Goal: Transaction & Acquisition: Purchase product/service

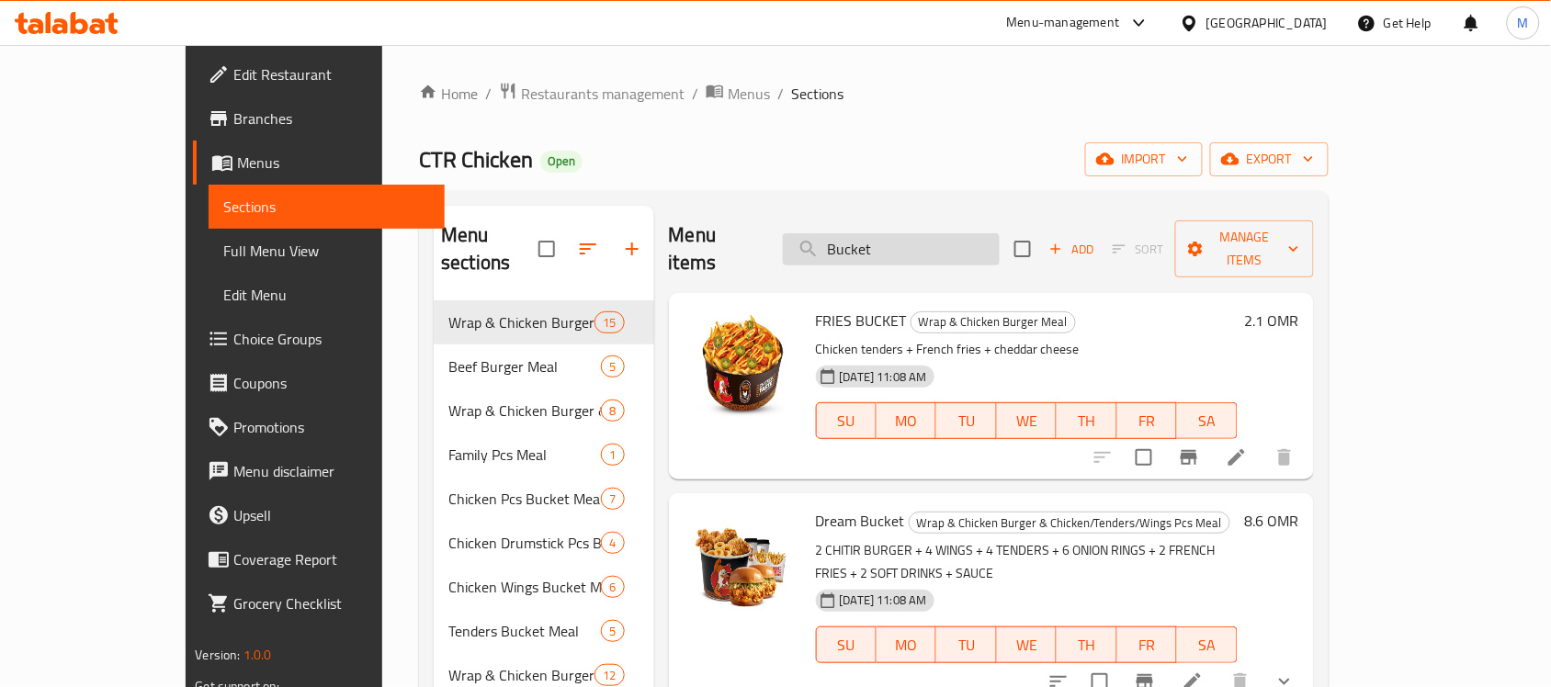
click at [917, 233] on input "Bucket" at bounding box center [891, 249] width 217 height 32
paste input "Chicken Burger Meal"
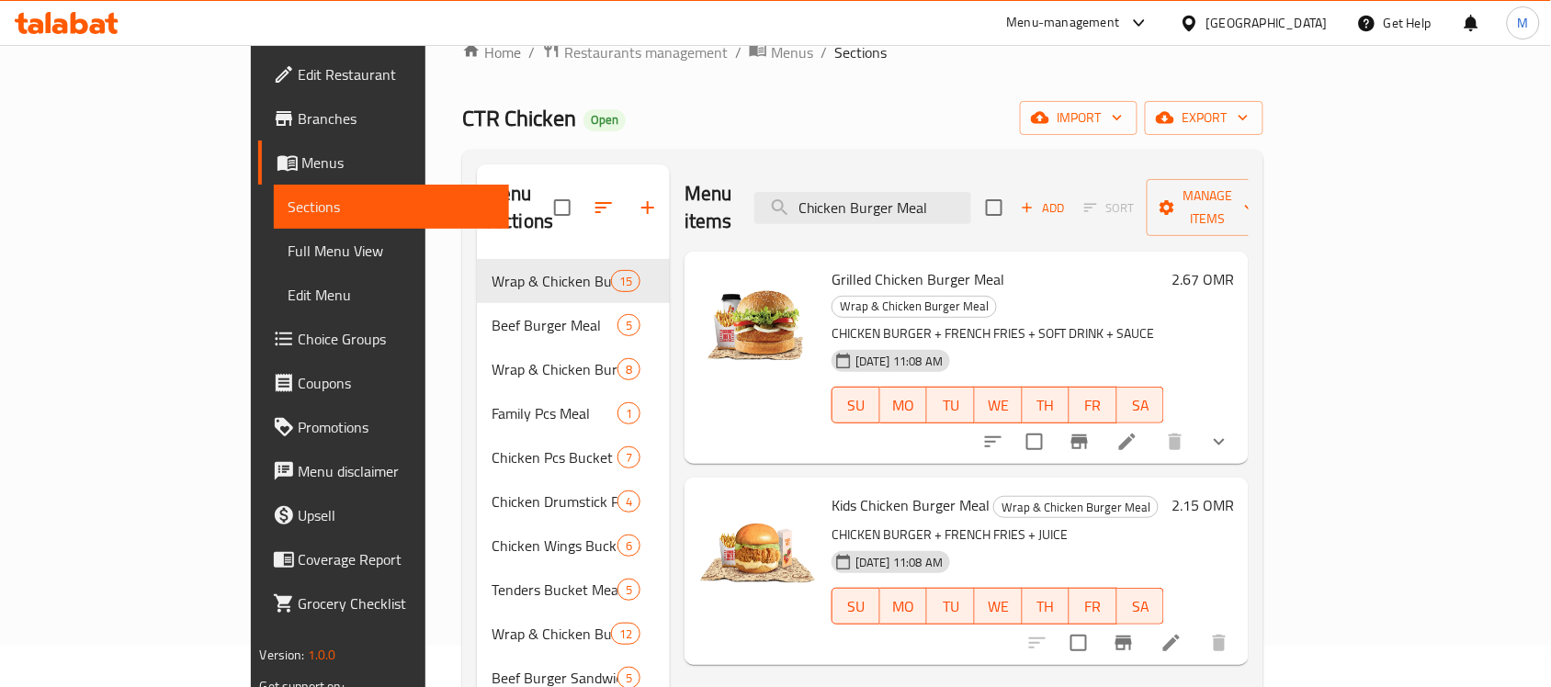
scroll to position [30, 0]
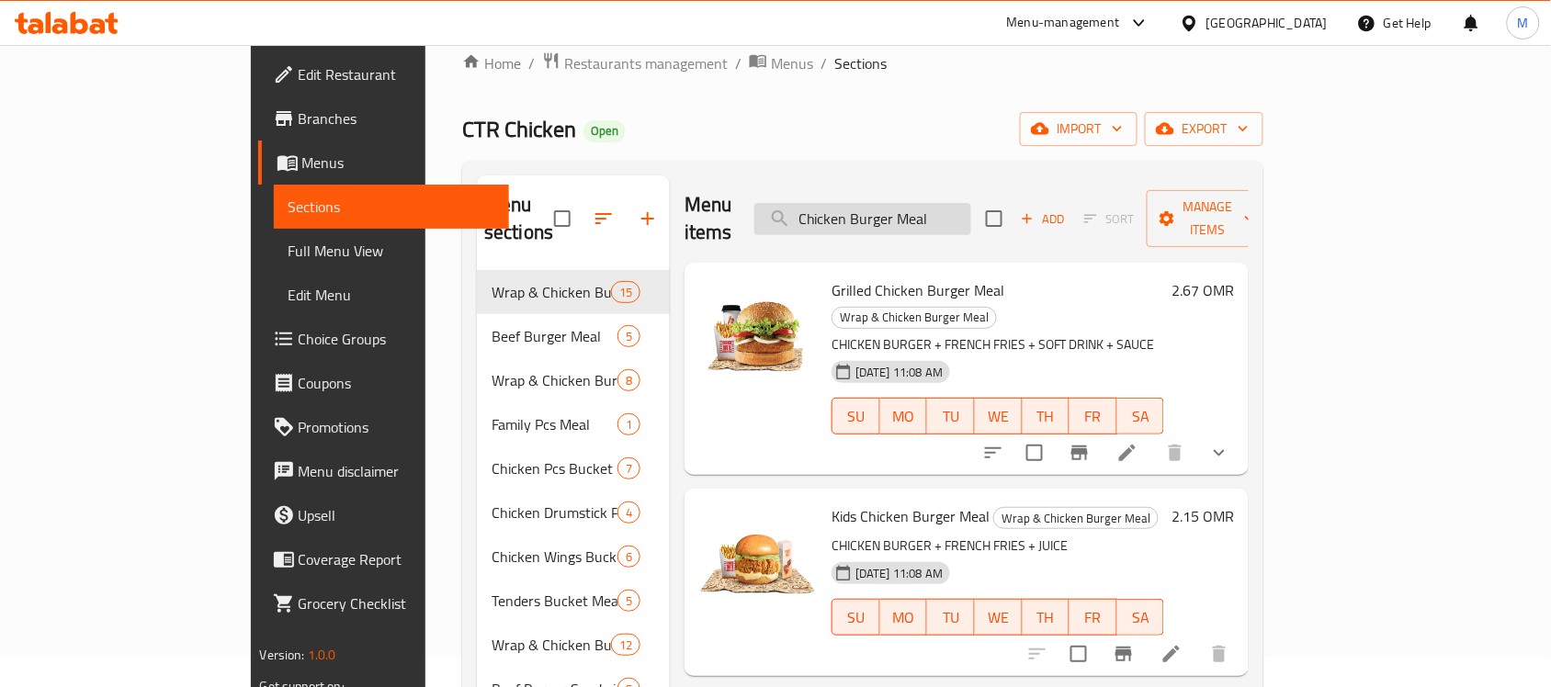
click at [961, 211] on input "Chicken Burger Meal" at bounding box center [862, 219] width 217 height 32
paste input "Family Bucket Chicken 16 pcs"
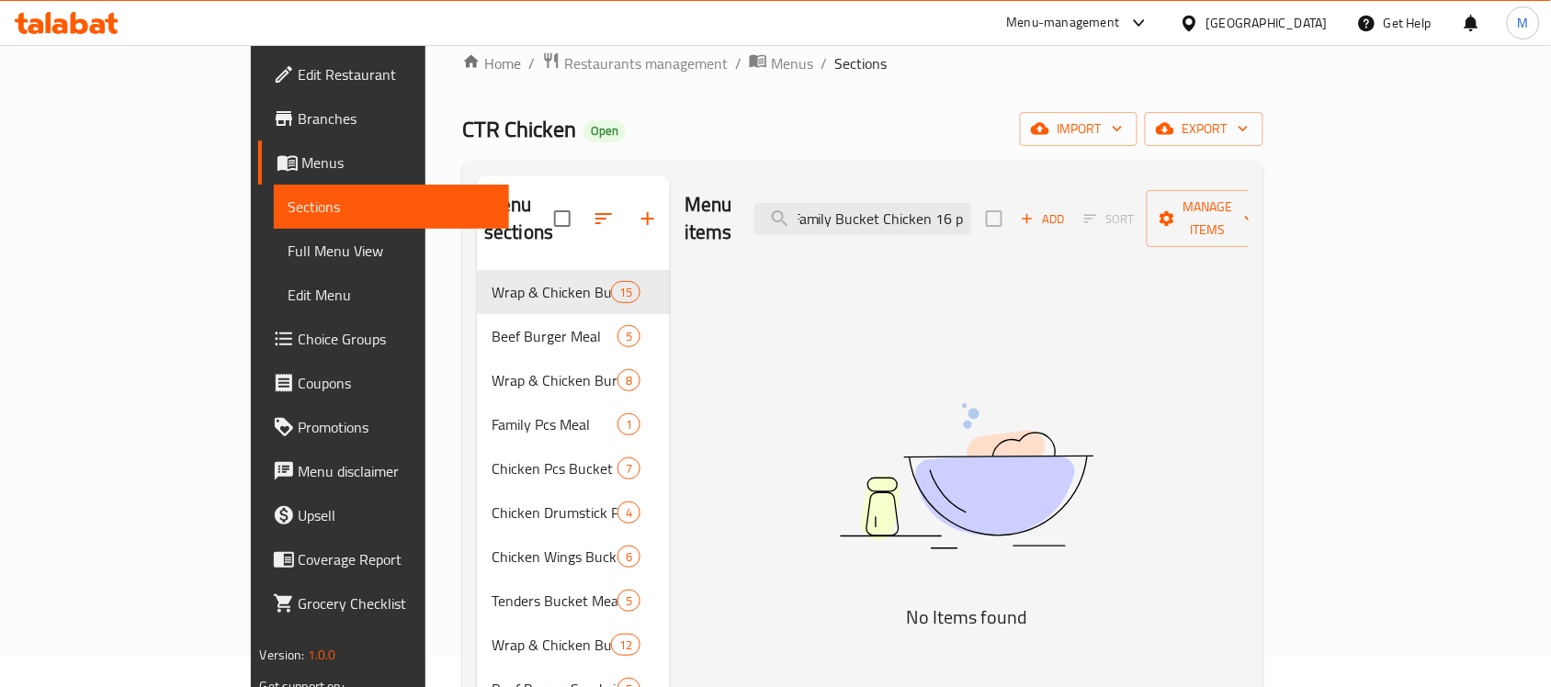
scroll to position [0, 0]
click at [907, 203] on input "Family Bucket Chicken" at bounding box center [862, 219] width 217 height 32
click at [899, 203] on input "Bucket Chicken" at bounding box center [862, 219] width 217 height 32
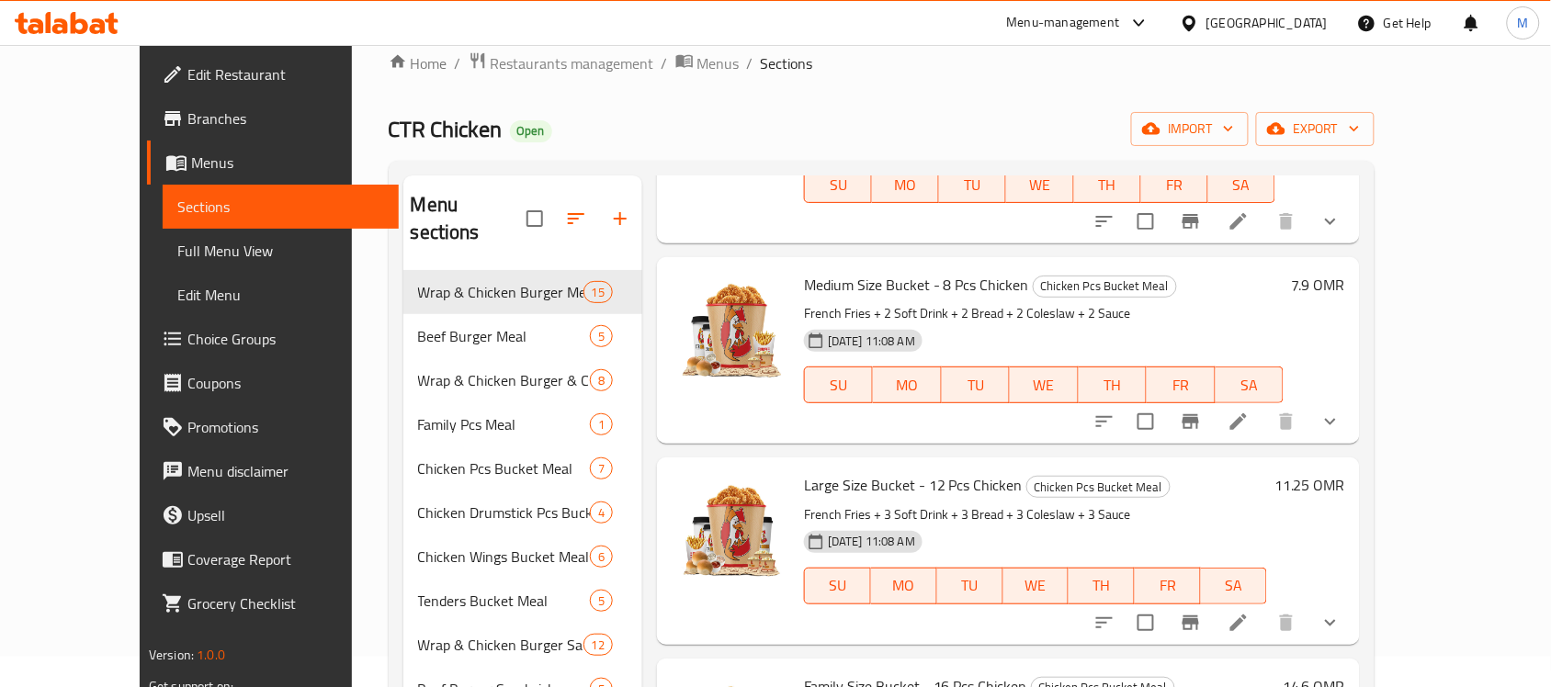
scroll to position [3560, 0]
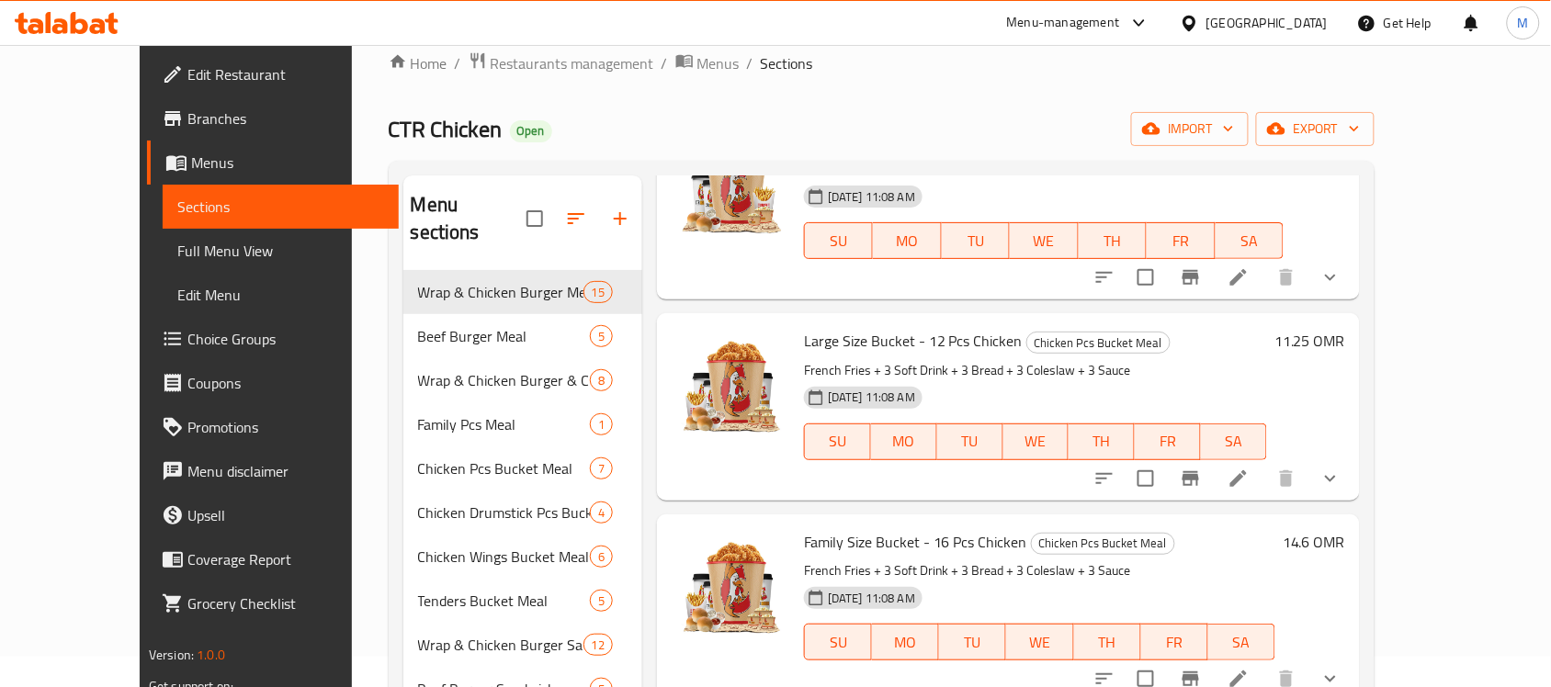
click at [1199, 672] on icon "Branch-specific-item" at bounding box center [1190, 679] width 17 height 15
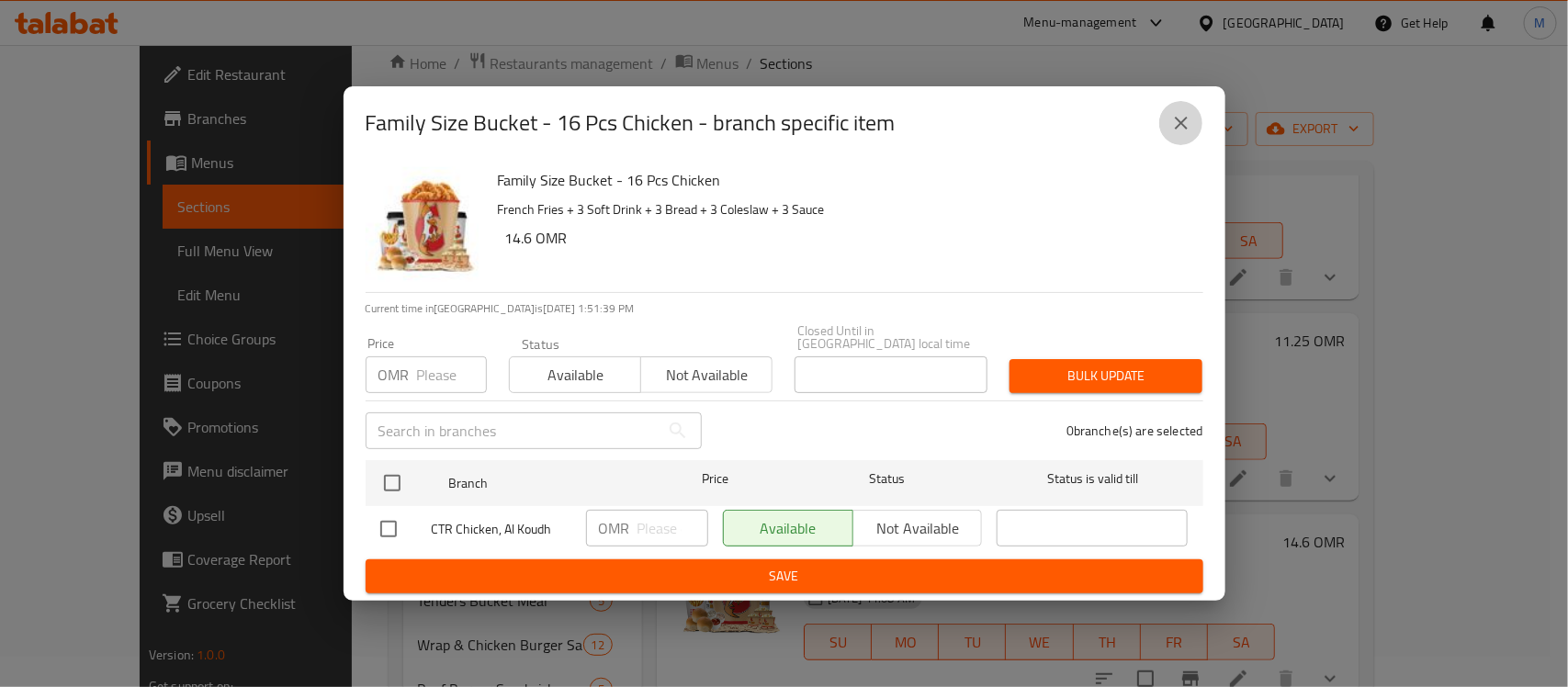
click at [1176, 134] on icon "close" at bounding box center [1182, 123] width 22 height 22
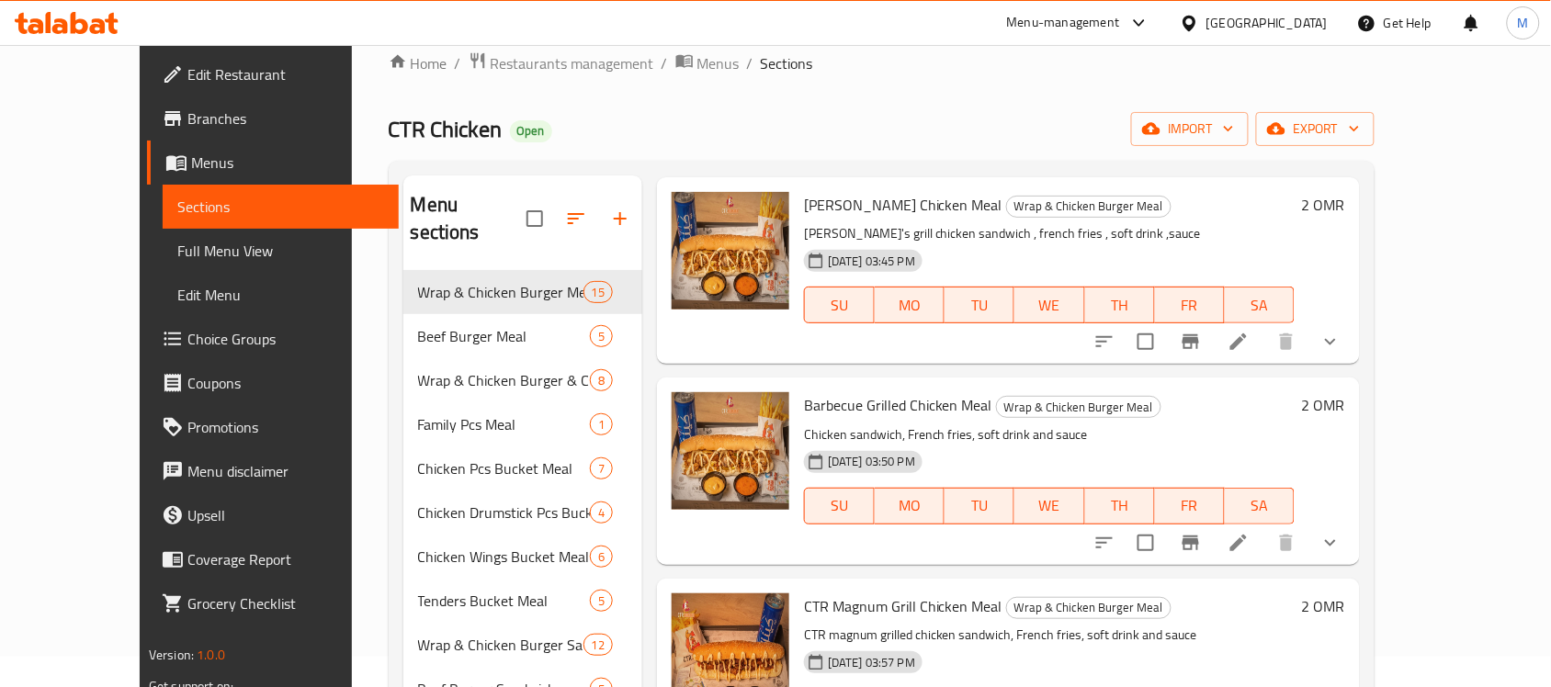
scroll to position [0, 0]
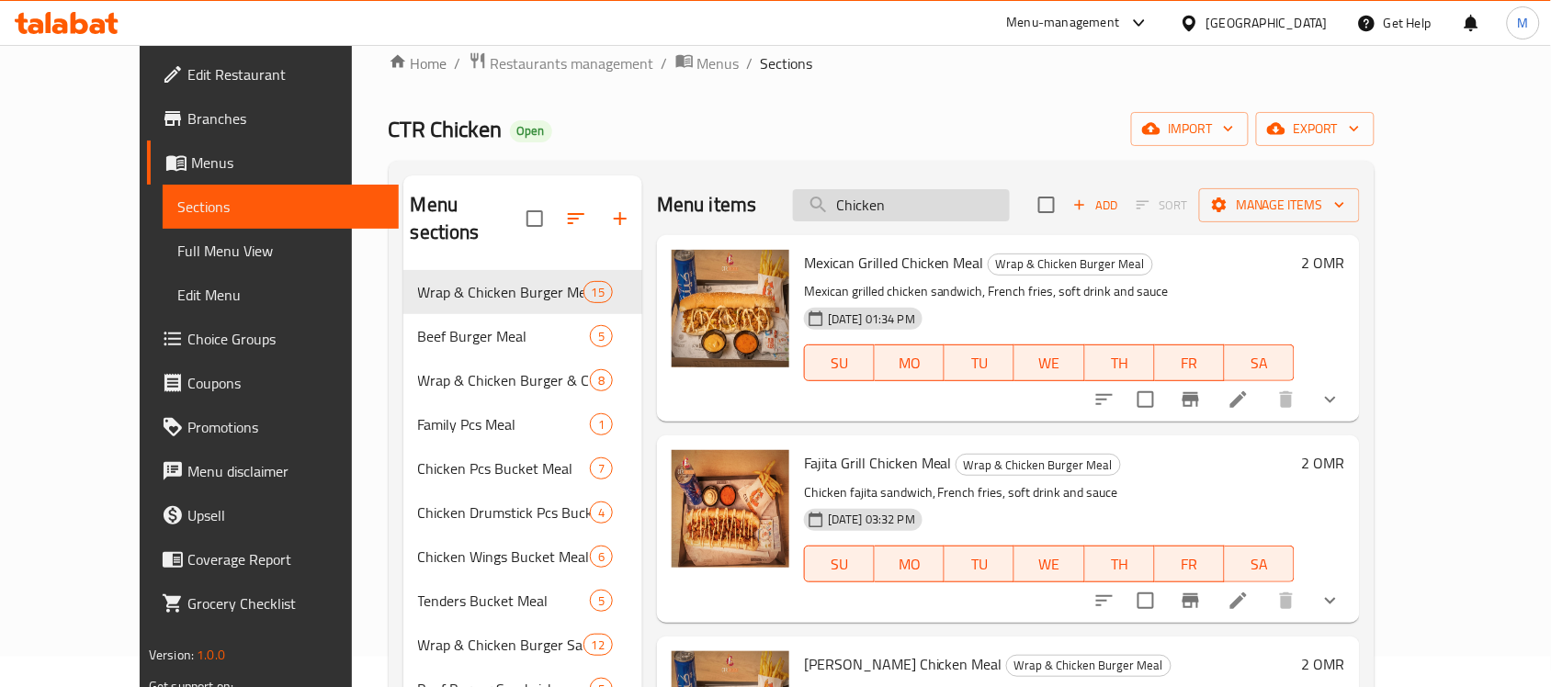
click at [971, 202] on input "Chicken" at bounding box center [901, 205] width 217 height 32
paste input "Burger Meal"
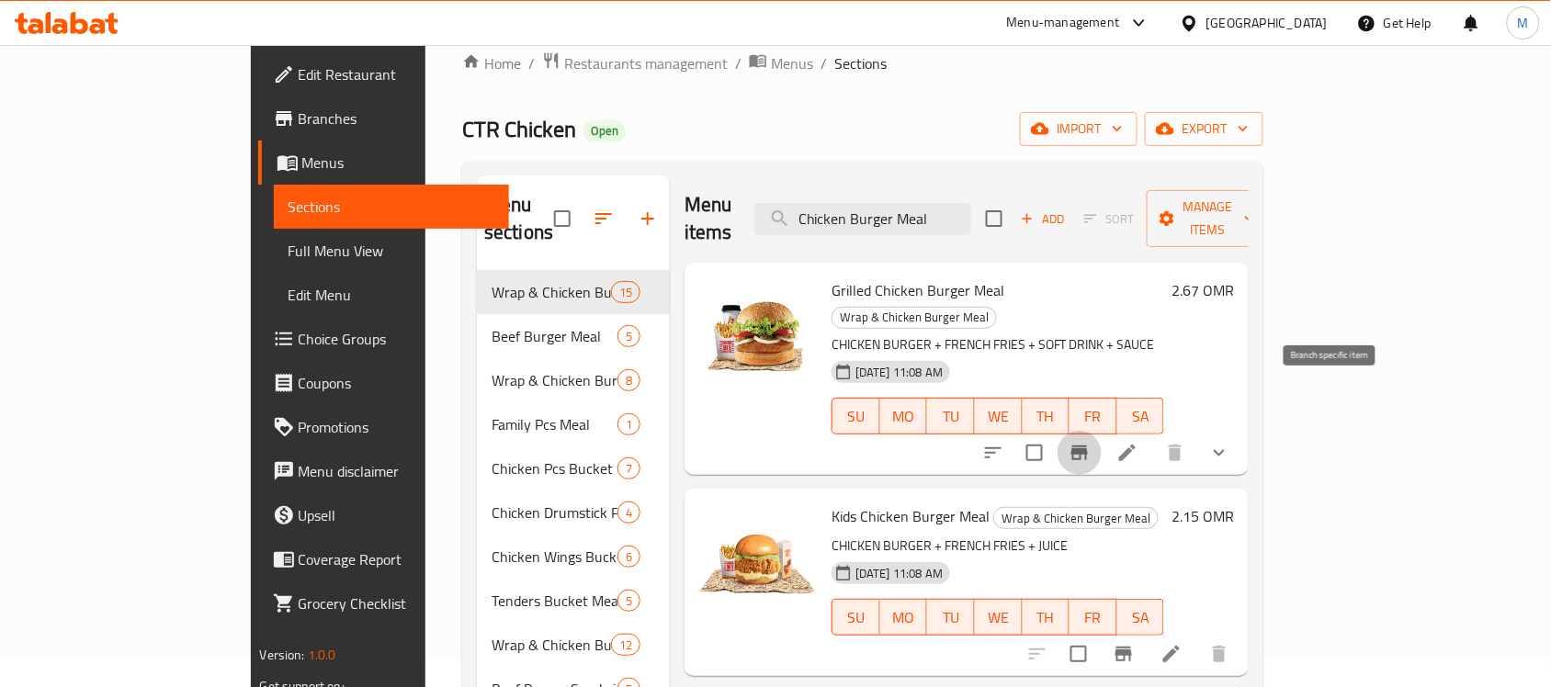
click at [1088, 446] on icon "Branch-specific-item" at bounding box center [1079, 453] width 17 height 15
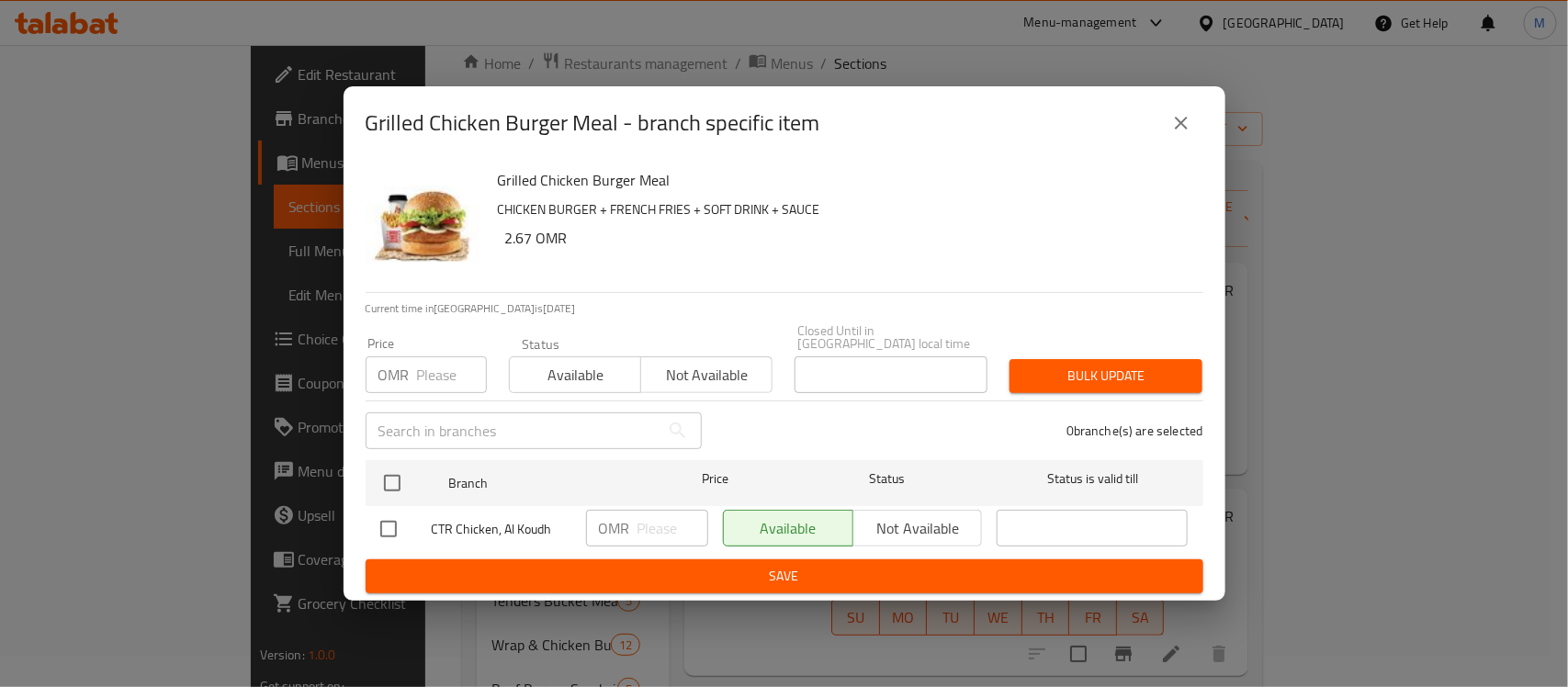
click at [1177, 107] on button "close" at bounding box center [1181, 123] width 44 height 44
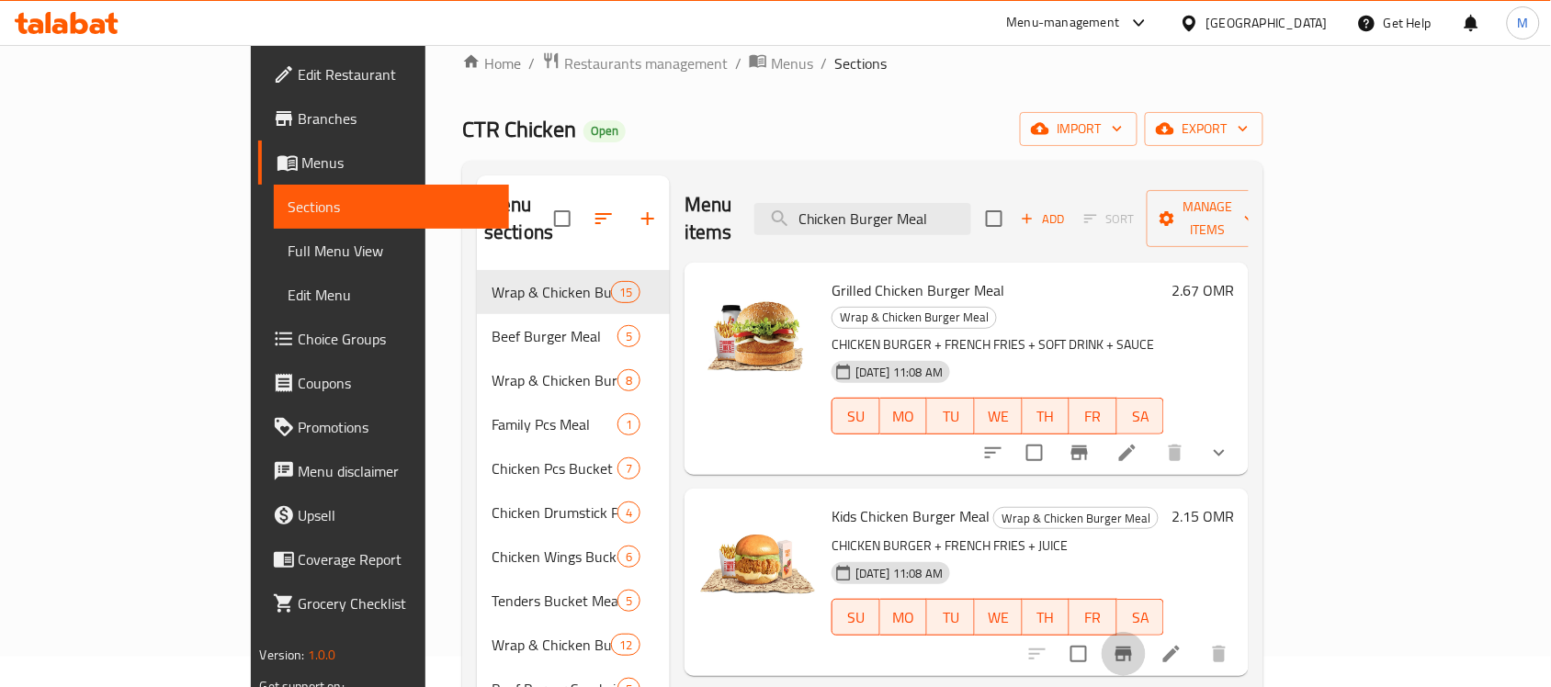
click at [1132, 647] on icon "Branch-specific-item" at bounding box center [1123, 654] width 17 height 15
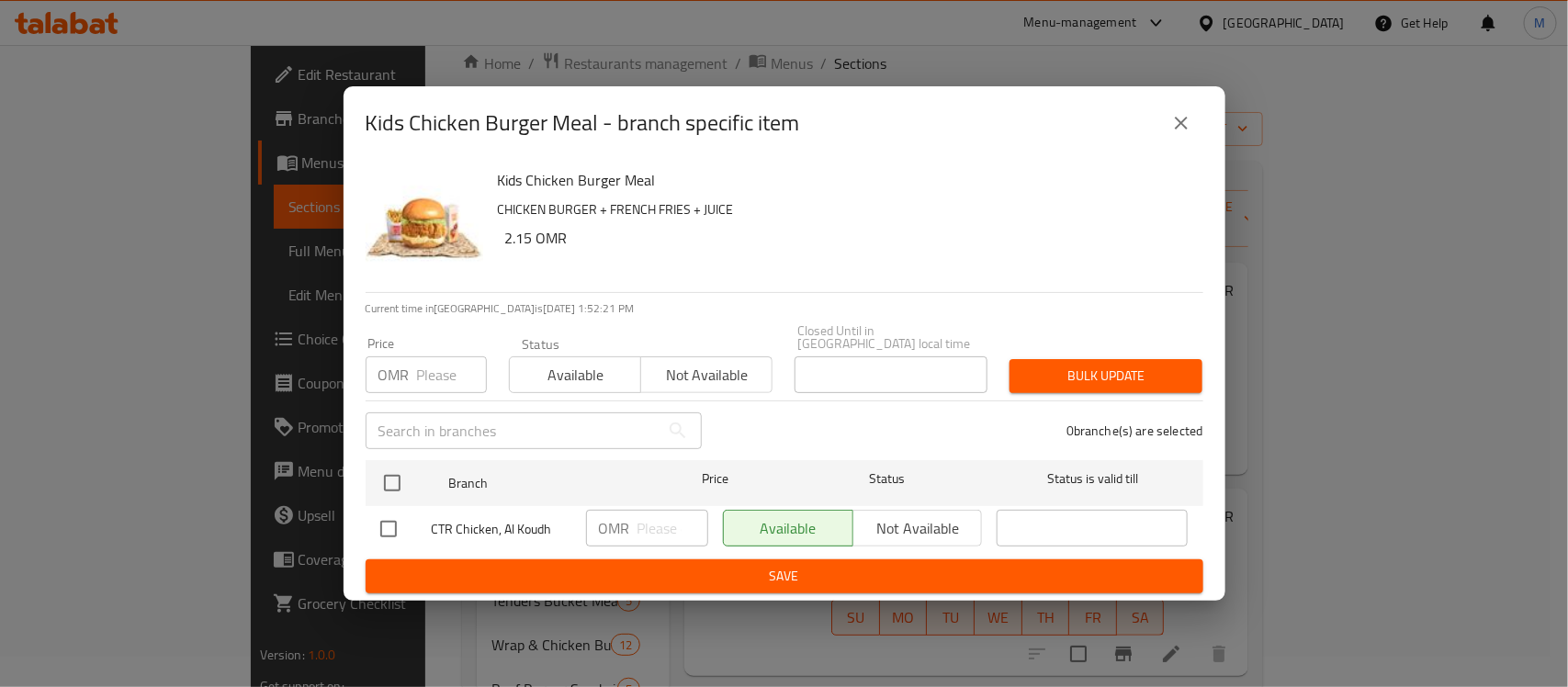
click at [1177, 142] on button "close" at bounding box center [1181, 123] width 44 height 44
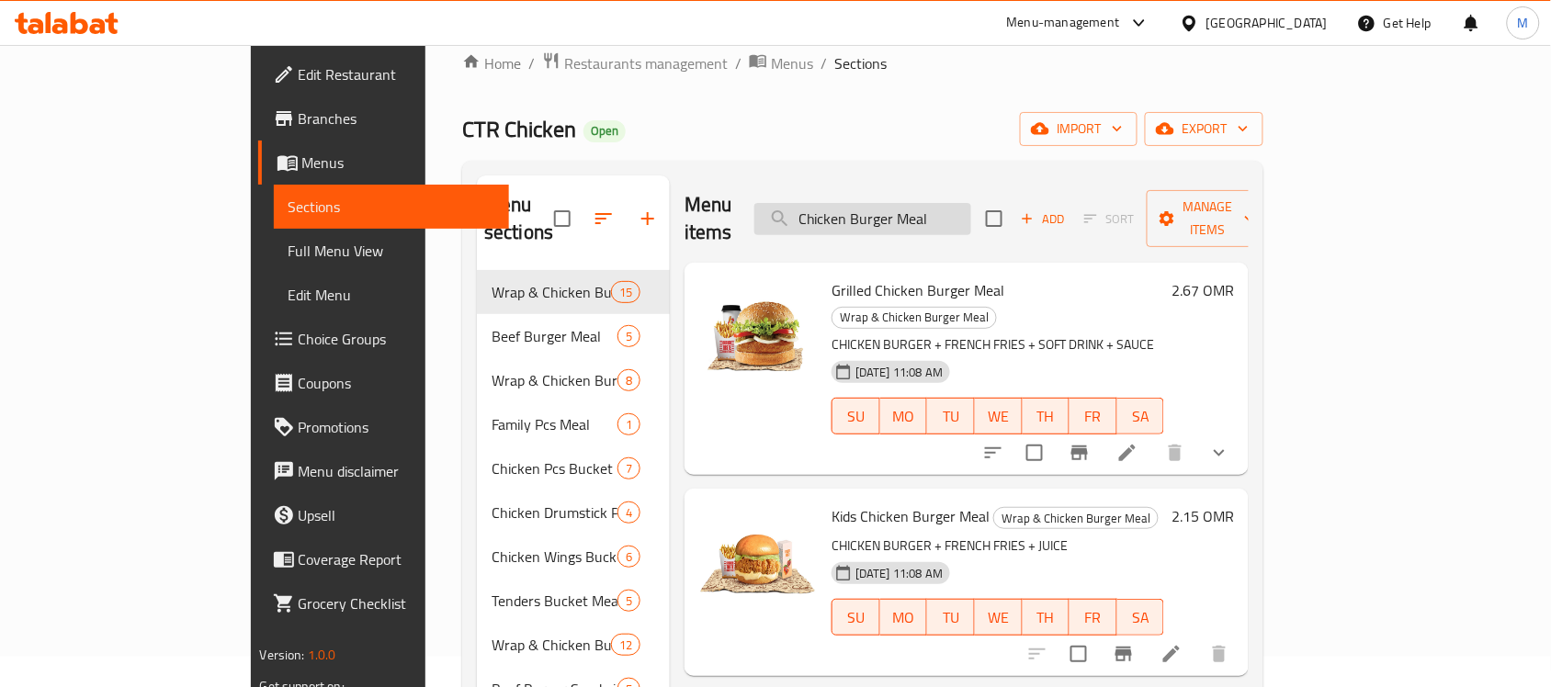
click at [925, 212] on input "Chicken Burger Meal" at bounding box center [862, 219] width 217 height 32
paste input "search"
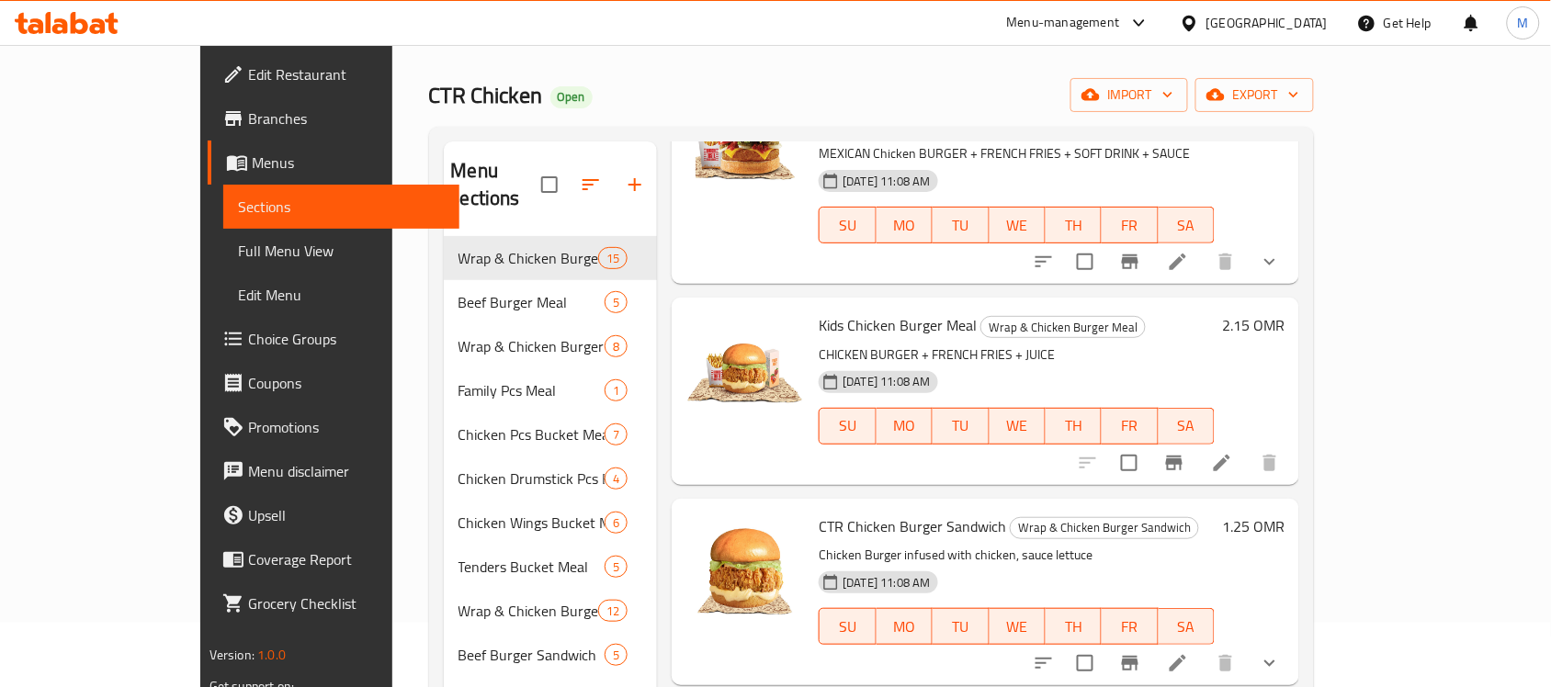
scroll to position [260, 0]
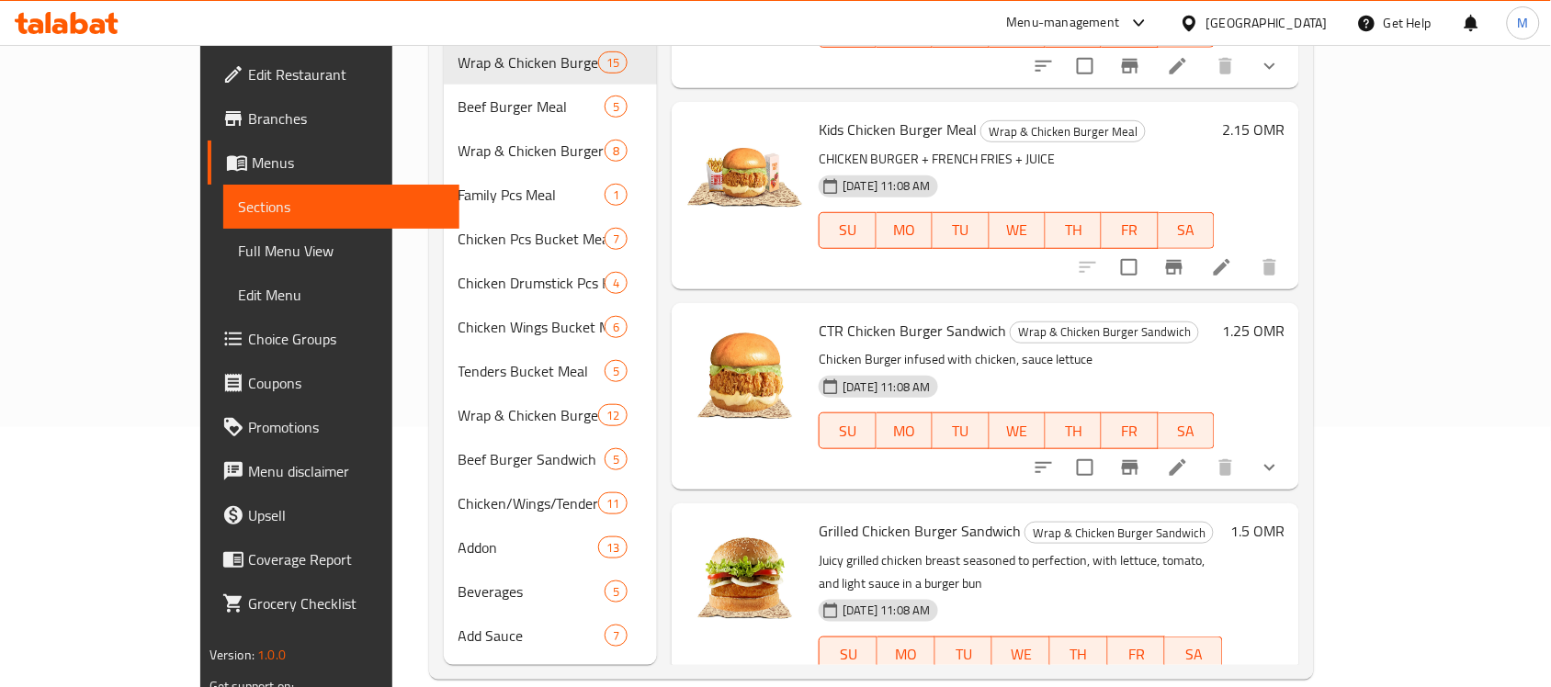
type input "Chicken Burger"
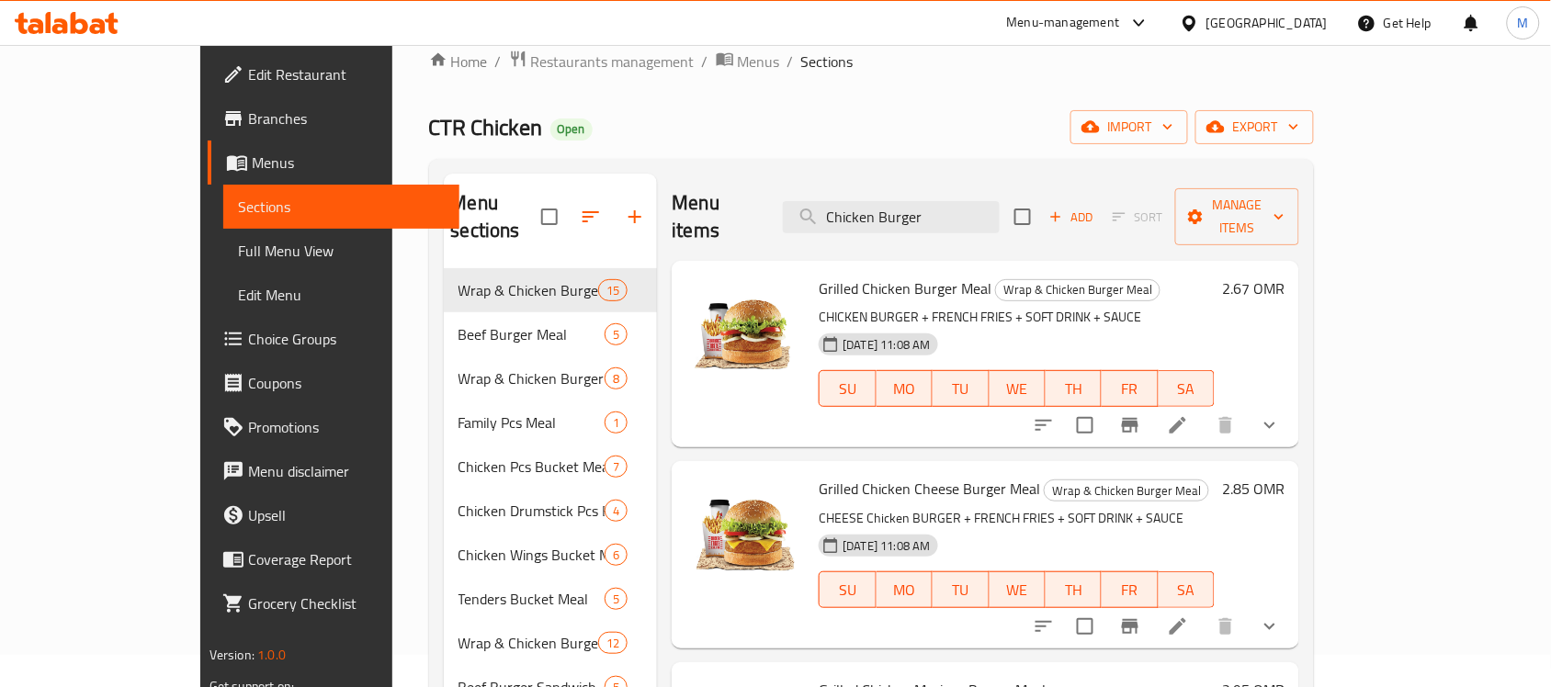
scroll to position [30, 0]
